Goal: Find specific page/section: Find specific page/section

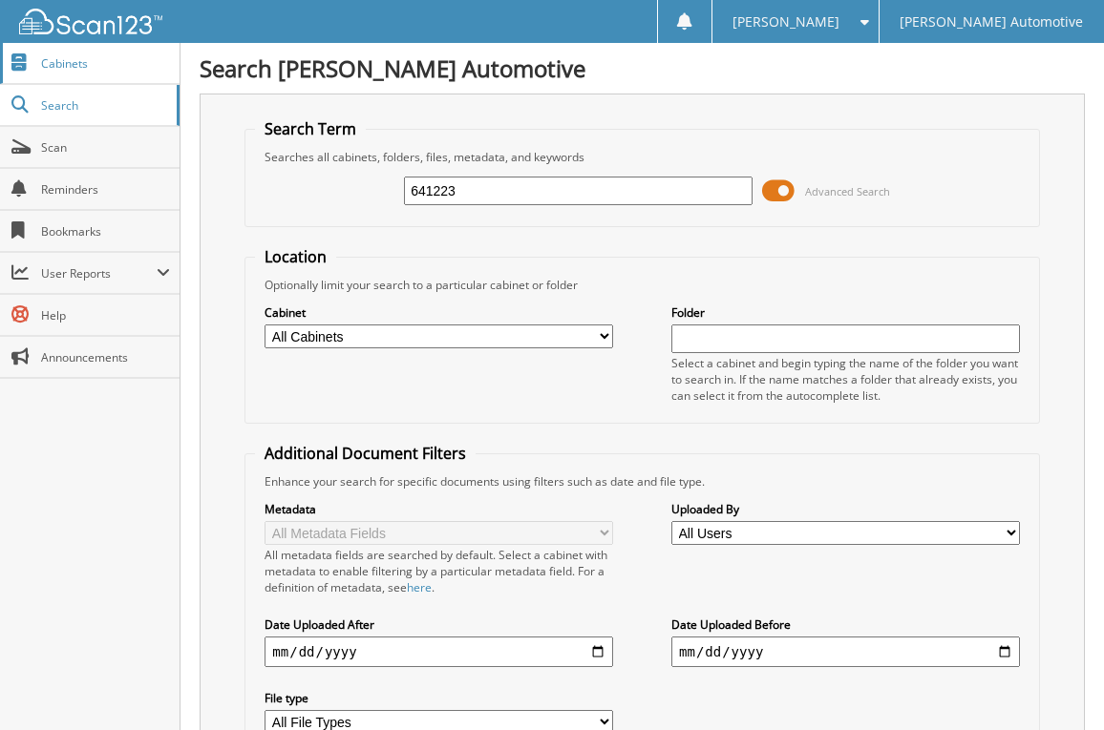
type input "641223"
click at [77, 61] on span "Cabinets" at bounding box center [105, 63] width 129 height 16
